Goal: Find contact information: Find contact information

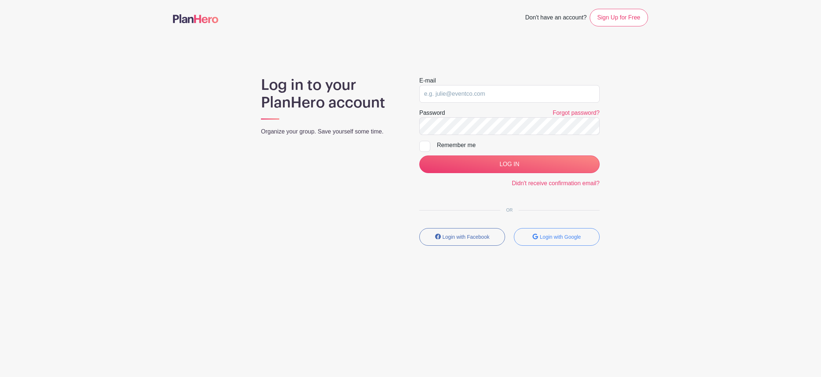
drag, startPoint x: 468, startPoint y: 85, endPoint x: 466, endPoint y: 89, distance: 4.8
click at [468, 85] on div "E-mail" at bounding box center [509, 89] width 180 height 26
click at [466, 92] on input "email" at bounding box center [509, 94] width 180 height 18
type input "[EMAIL_ADDRESS][PERSON_NAME][DOMAIN_NAME]"
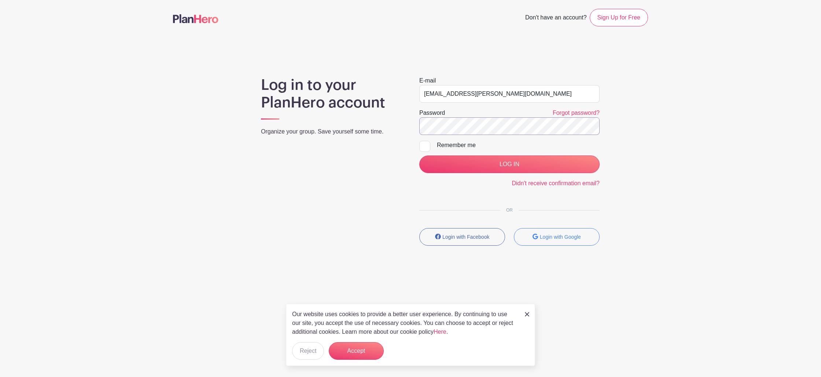
click at [419, 155] on input "LOG IN" at bounding box center [509, 164] width 180 height 18
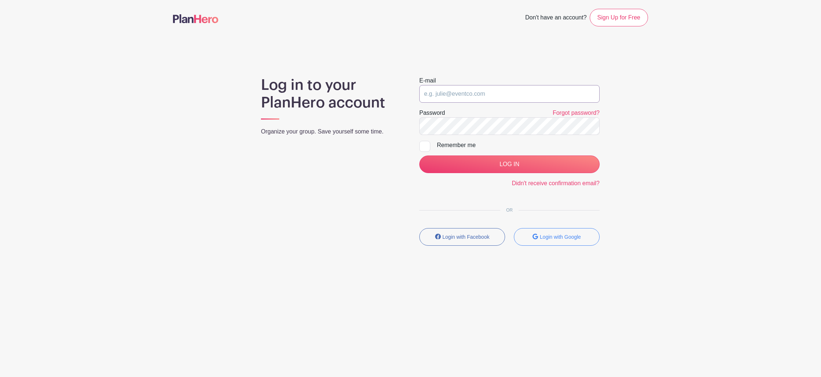
click at [444, 89] on input "email" at bounding box center [509, 94] width 180 height 18
type input "[EMAIL_ADDRESS][PERSON_NAME][DOMAIN_NAME]"
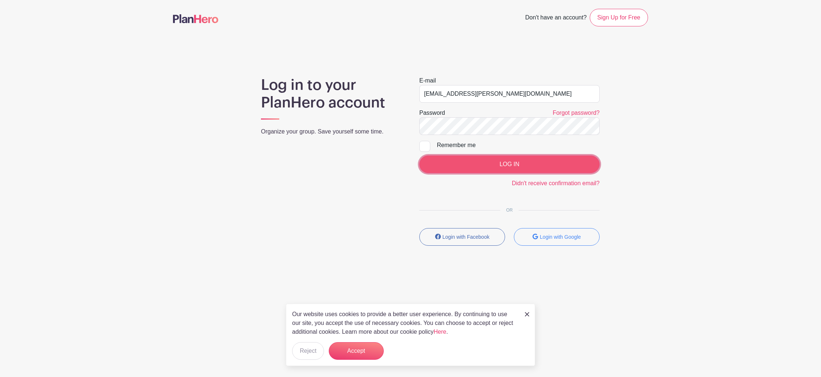
click at [434, 162] on input "LOG IN" at bounding box center [509, 164] width 180 height 18
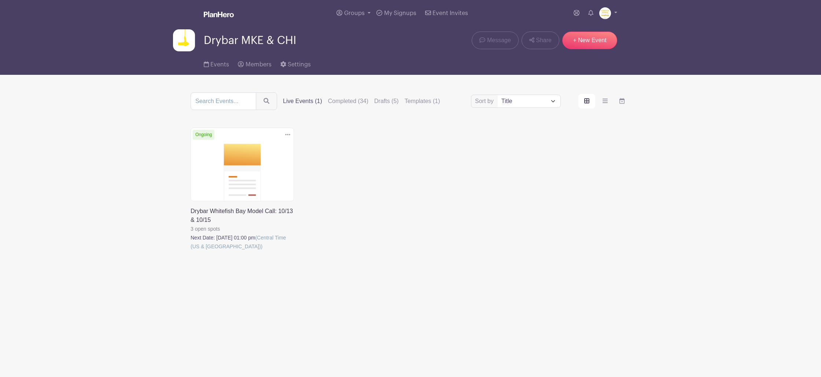
click at [191, 251] on link at bounding box center [191, 251] width 0 height 0
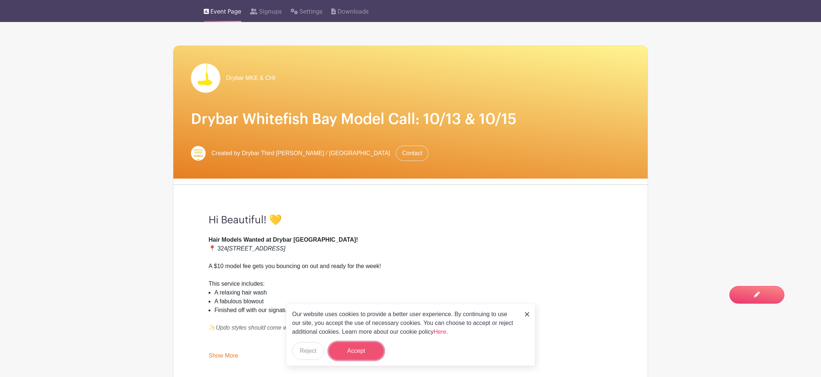
click at [354, 345] on button "Accept" at bounding box center [356, 351] width 55 height 18
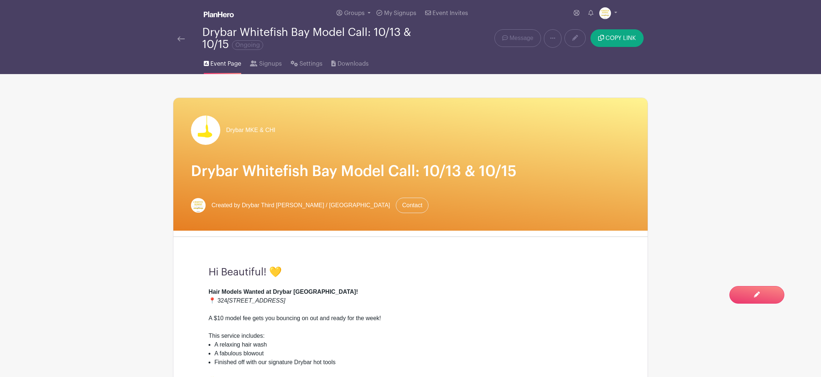
click at [283, 67] on li "Signups" at bounding box center [270, 62] width 40 height 23
click at [276, 66] on span "Signups" at bounding box center [270, 63] width 23 height 9
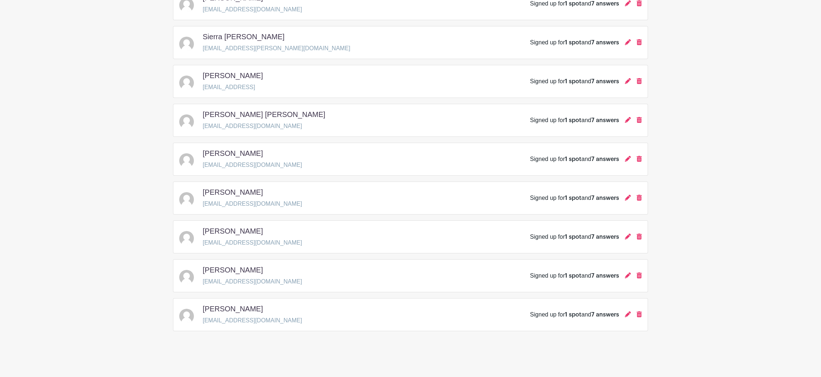
scroll to position [261, 0]
click at [627, 317] on icon at bounding box center [628, 315] width 6 height 6
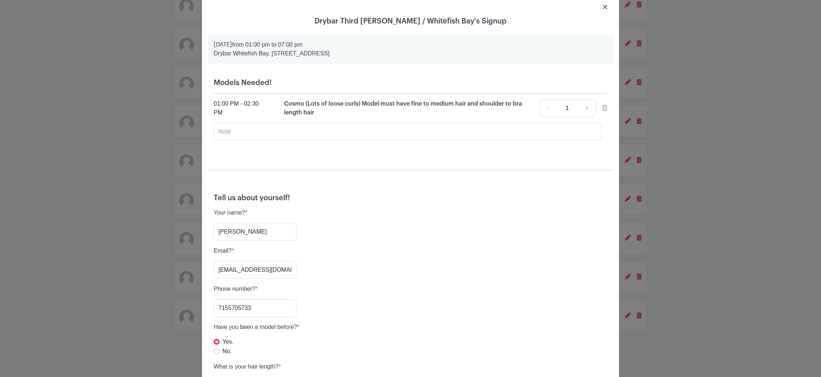
scroll to position [47, 0]
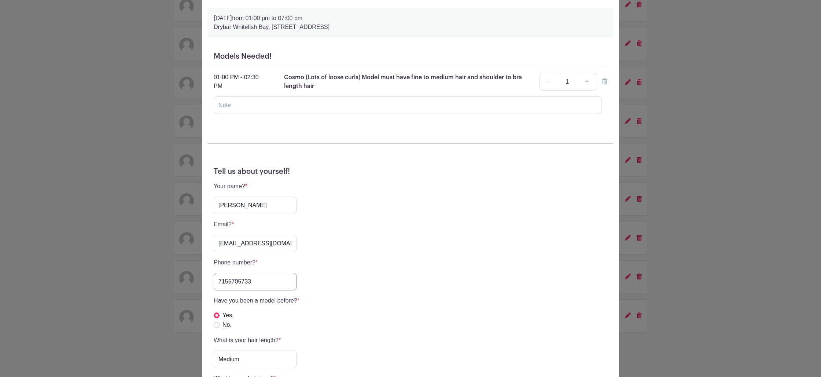
click at [229, 283] on input "7155705733" at bounding box center [255, 282] width 83 height 18
click at [722, 218] on div "Drybar Third Ward / Whitefish Bay's Signup Monday, October 13, 2025 from 01:00 …" at bounding box center [410, 188] width 821 height 377
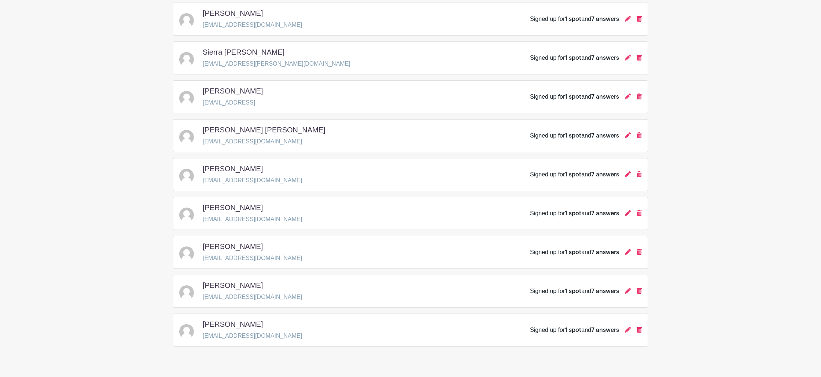
scroll to position [262, 0]
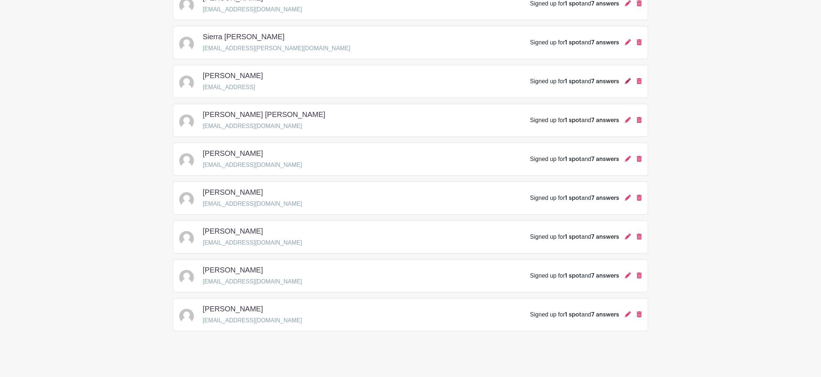
click at [625, 82] on icon at bounding box center [628, 81] width 6 height 6
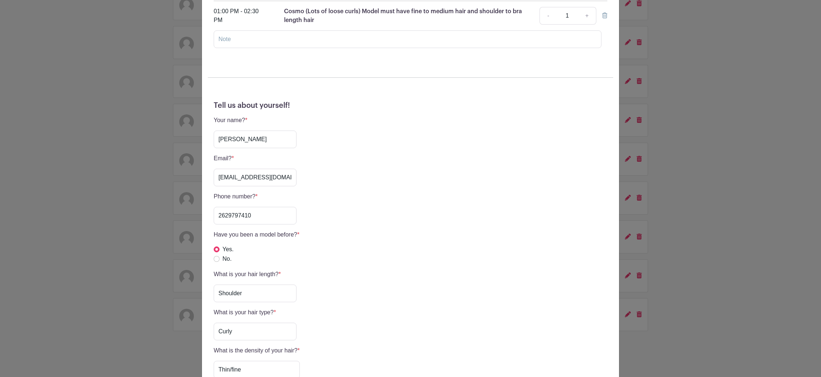
scroll to position [115, 0]
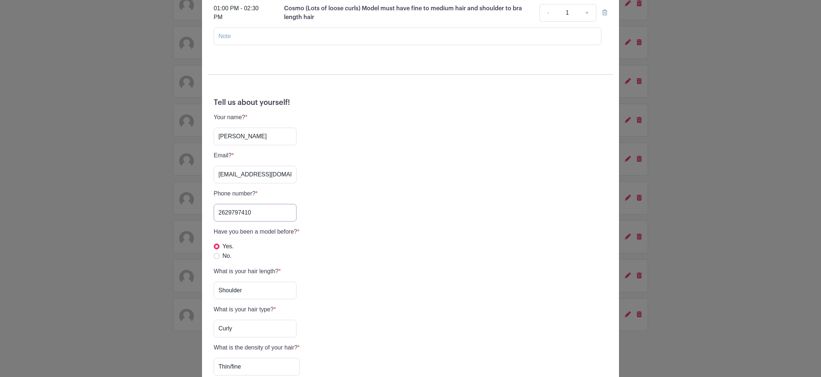
click at [231, 211] on input "2629797410" at bounding box center [255, 213] width 83 height 18
click at [249, 213] on input "2629797410" at bounding box center [255, 213] width 83 height 18
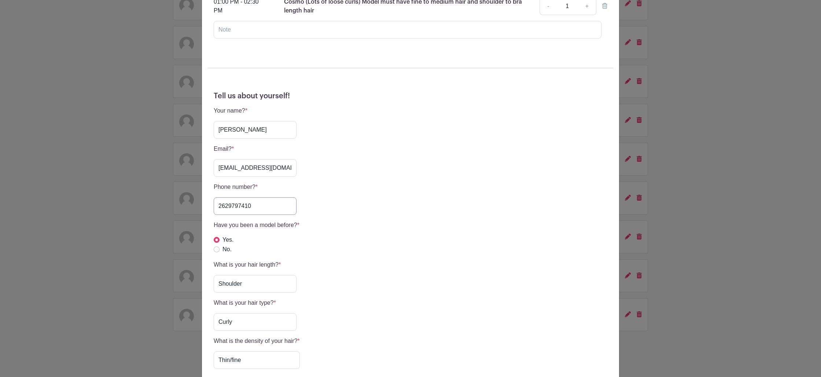
scroll to position [123, 0]
click at [231, 205] on input "2629797410" at bounding box center [255, 205] width 83 height 18
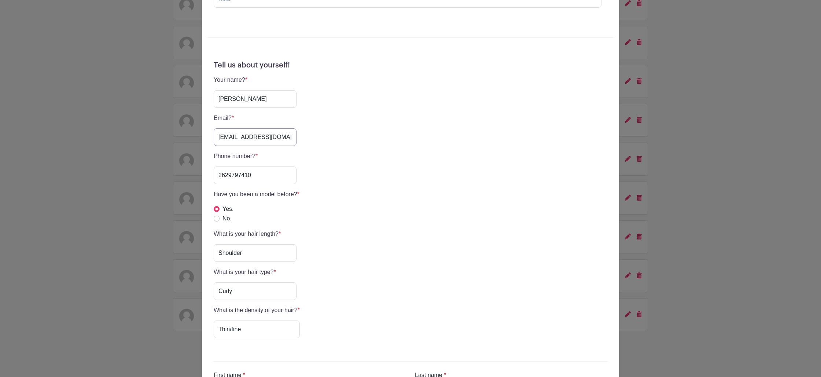
click at [261, 138] on input "Ltb023@aol.com" at bounding box center [255, 137] width 83 height 18
drag, startPoint x: 261, startPoint y: 138, endPoint x: 255, endPoint y: 137, distance: 5.6
click at [255, 137] on input "Ltb023@aol.com" at bounding box center [255, 137] width 83 height 18
click at [248, 138] on input "Ltb023@aol.com" at bounding box center [255, 137] width 83 height 18
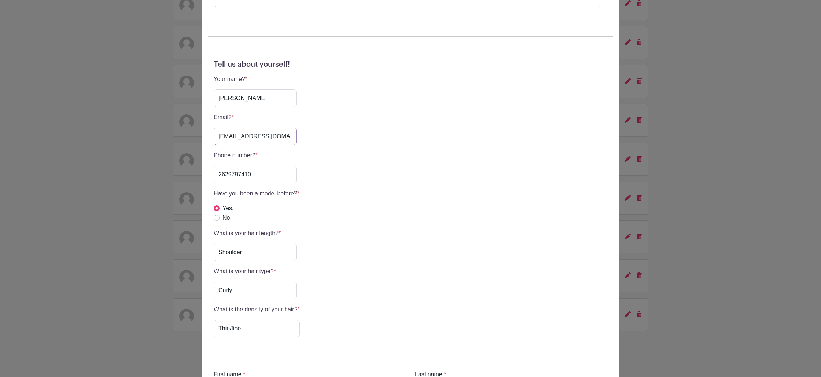
click at [248, 138] on input "Ltb023@aol.com" at bounding box center [255, 137] width 83 height 18
click at [255, 175] on input "2629797410" at bounding box center [255, 173] width 83 height 18
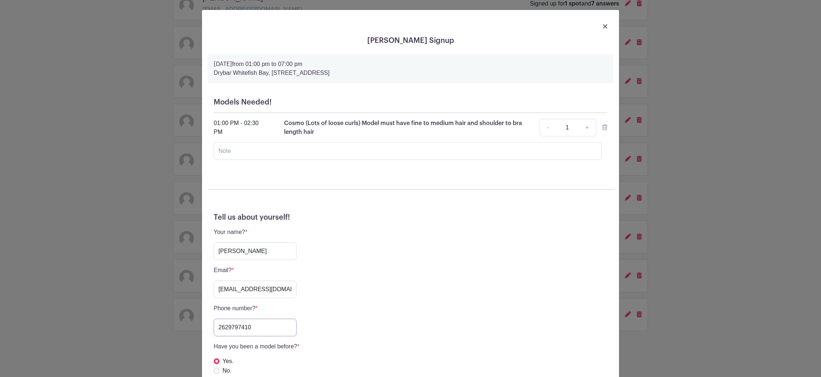
scroll to position [0, 0]
